Goal: Find specific page/section

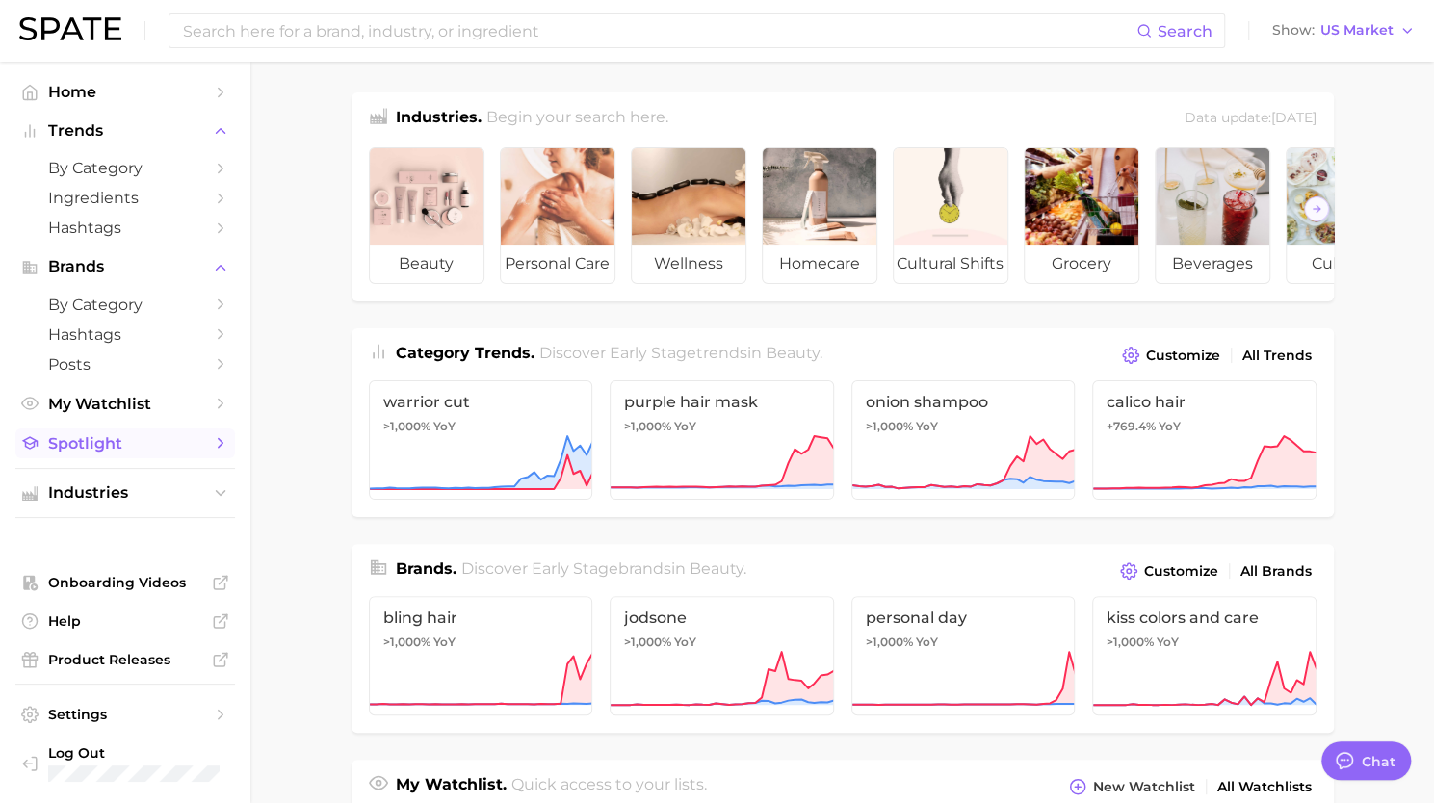
click at [223, 447] on icon "Sidebar" at bounding box center [220, 442] width 17 height 17
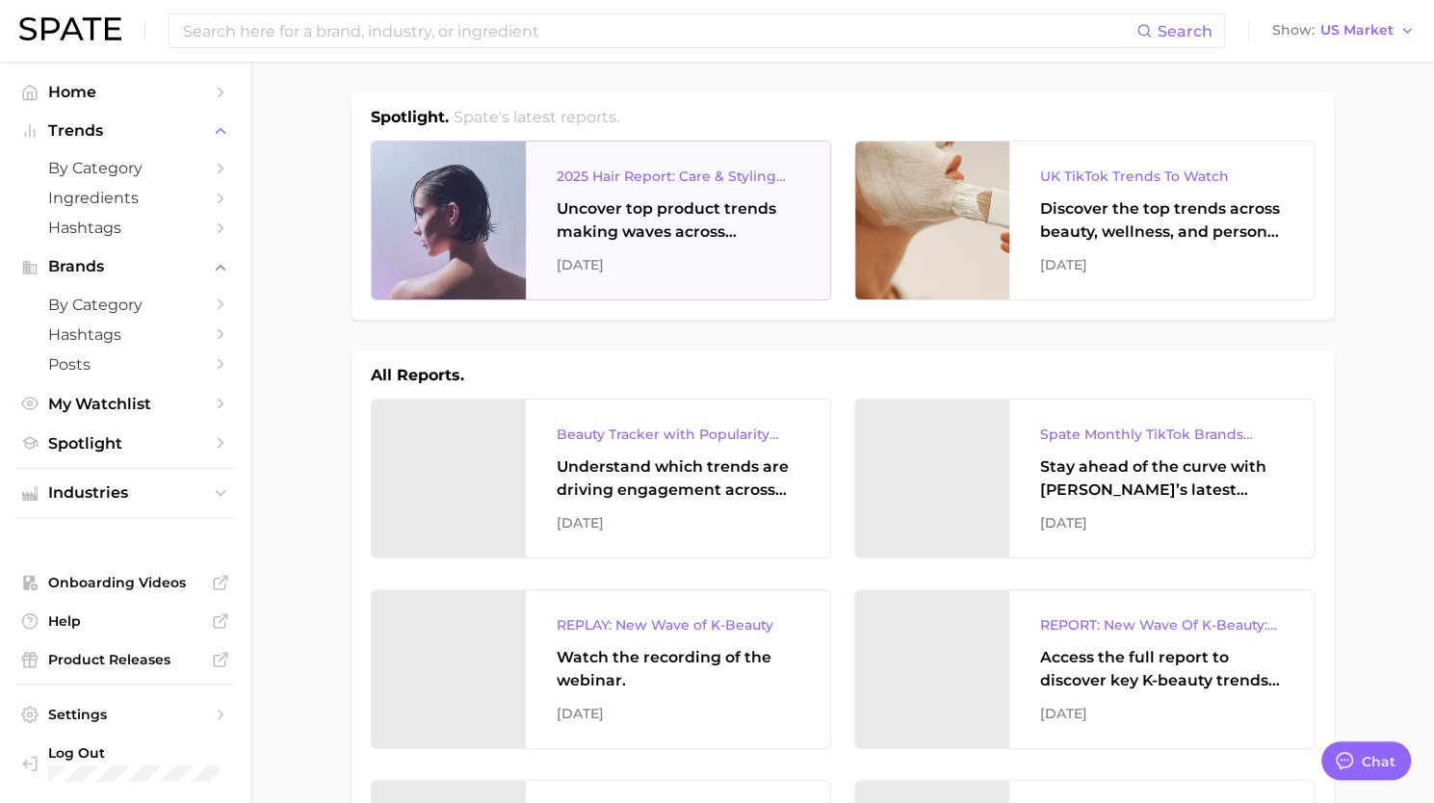
click at [655, 174] on div "2025 Hair Report: Care & Styling Products" at bounding box center [678, 176] width 243 height 23
